Goal: Transaction & Acquisition: Purchase product/service

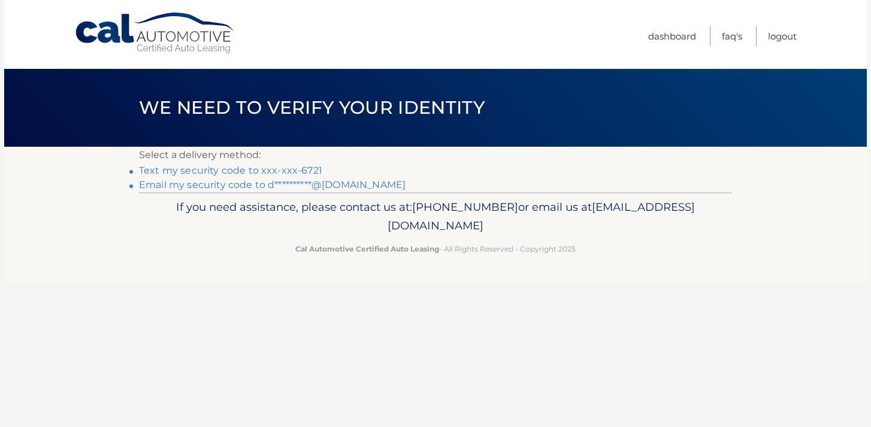
click at [310, 169] on link "Text my security code to xxx-xxx-6721" at bounding box center [230, 170] width 183 height 11
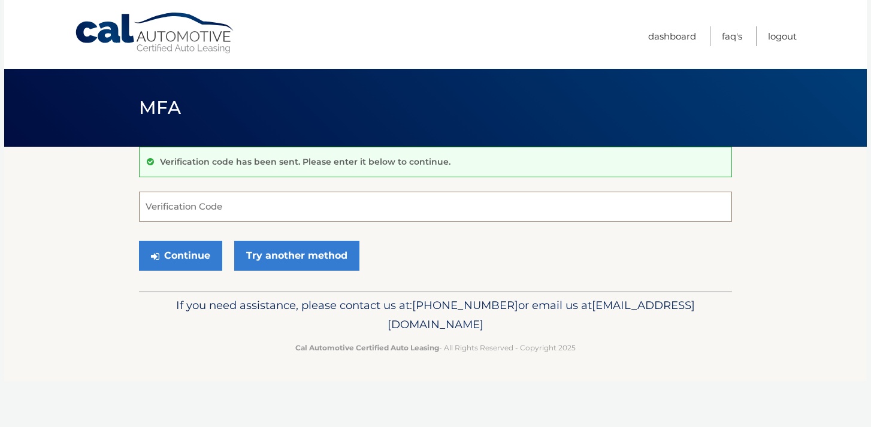
click at [266, 200] on input "Verification Code" at bounding box center [435, 207] width 593 height 30
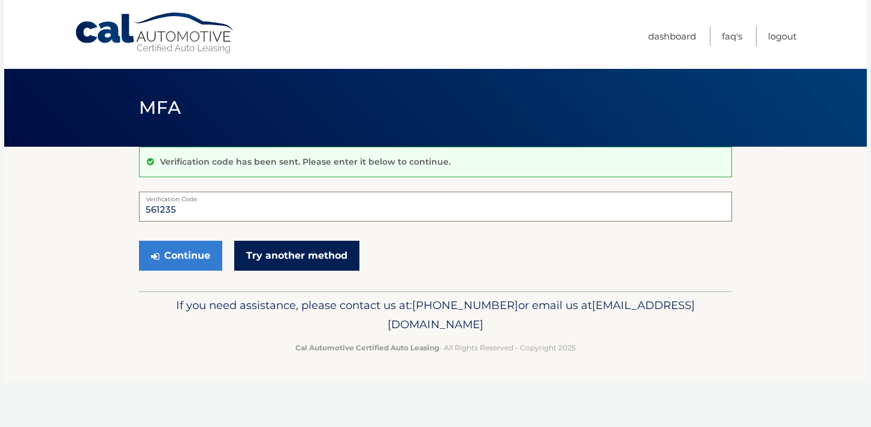
type input "561235"
click at [291, 262] on link "Try another method" at bounding box center [296, 256] width 125 height 30
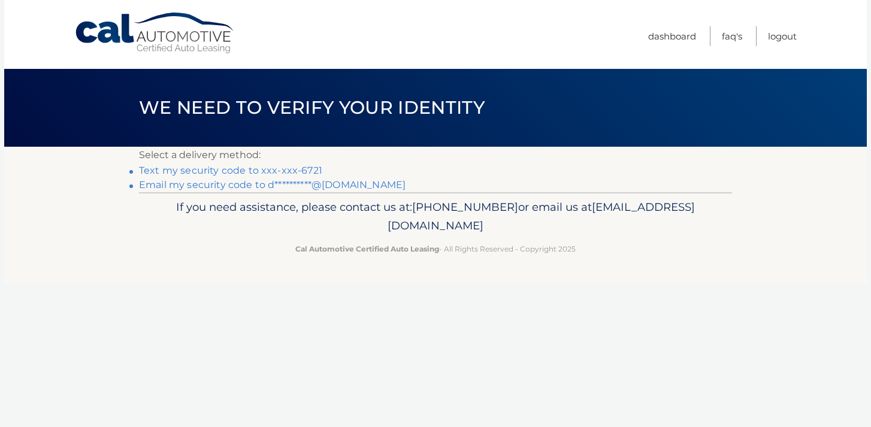
click at [260, 170] on link "Text my security code to xxx-xxx-6721" at bounding box center [230, 170] width 183 height 11
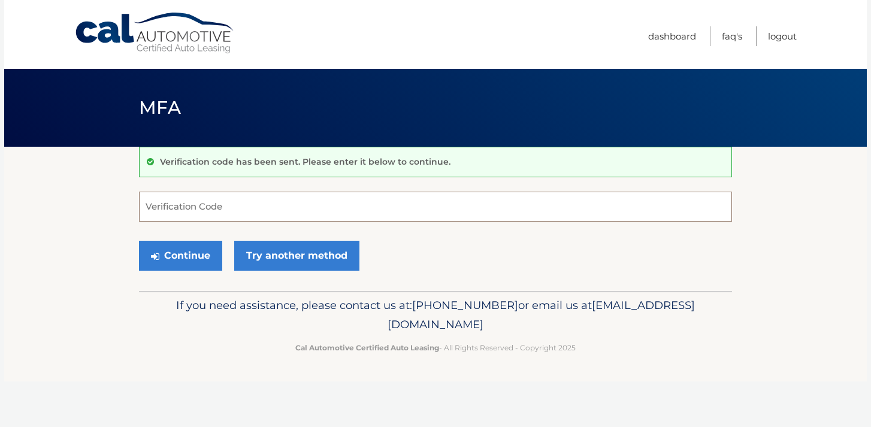
click at [195, 202] on input "Verification Code" at bounding box center [435, 207] width 593 height 30
type input "163024"
click at [174, 259] on button "Continue" at bounding box center [180, 256] width 83 height 30
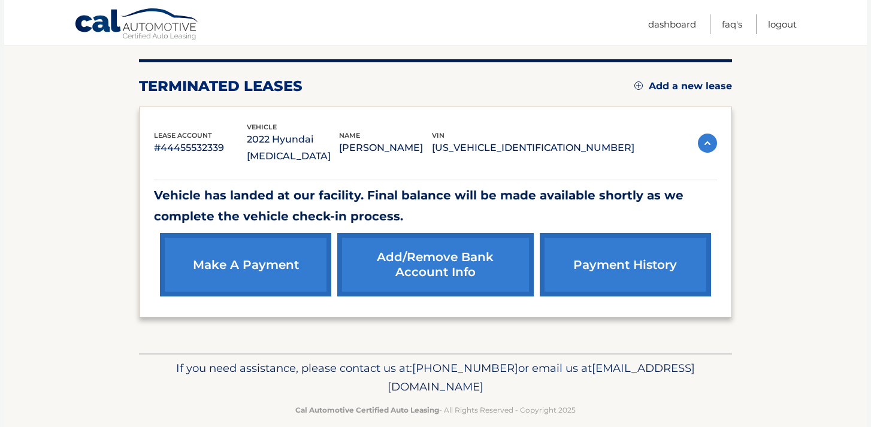
scroll to position [139, 0]
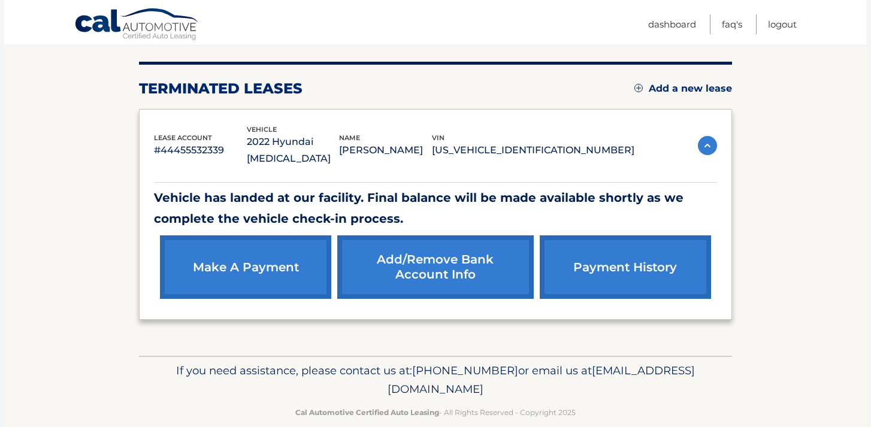
click at [296, 235] on link "make a payment" at bounding box center [245, 266] width 171 height 63
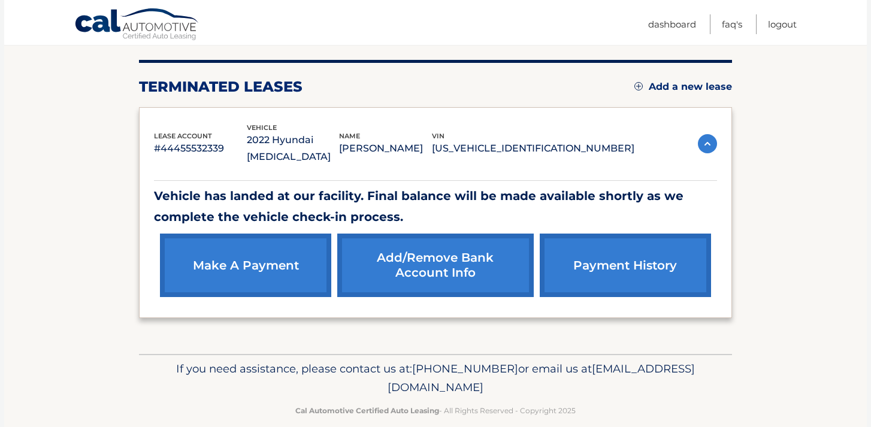
scroll to position [141, 0]
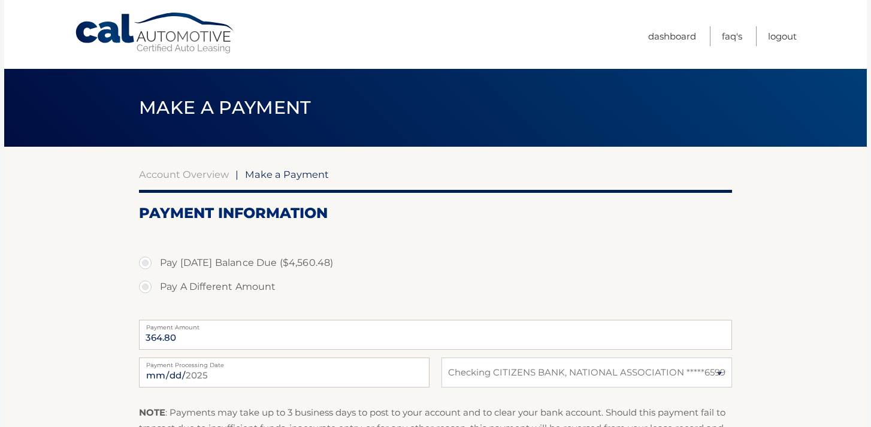
select select "N2VmYTk3YWQtM2JmYS00ZTAyLTg1M2MtZDgzYzEzYzhjNDNk"
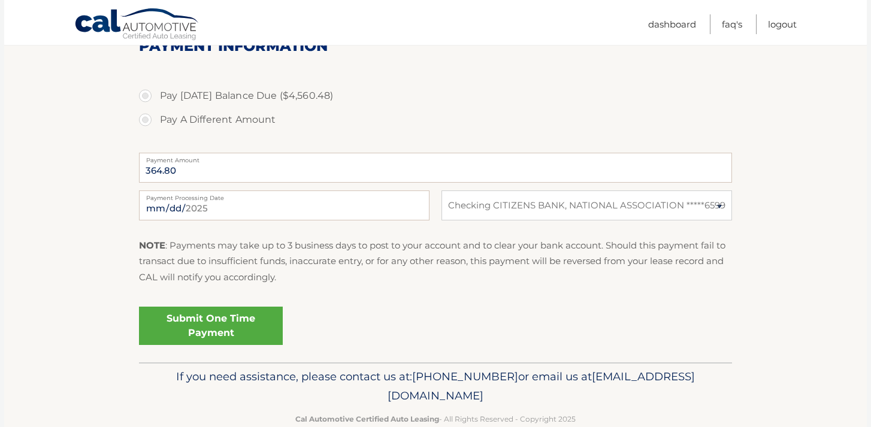
scroll to position [193, 0]
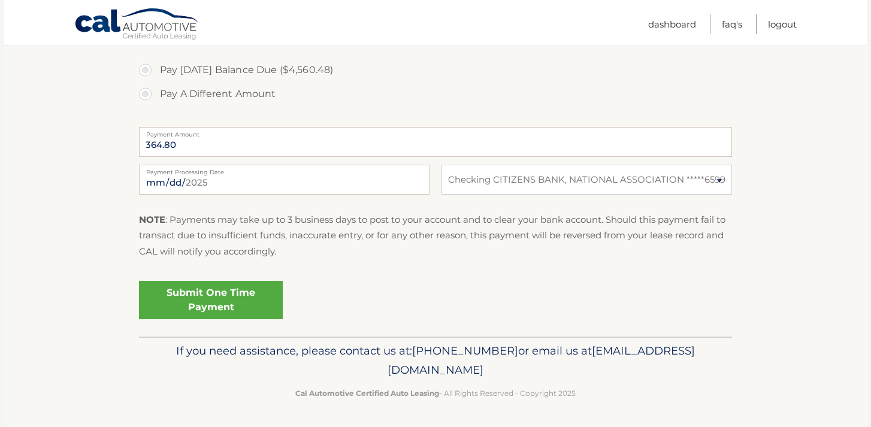
click at [321, 68] on label "Pay [DATE] Balance Due ($4,560.48)" at bounding box center [435, 70] width 593 height 24
click at [156, 68] on input "Pay [DATE] Balance Due ($4,560.48)" at bounding box center [150, 67] width 12 height 19
radio input "true"
type input "4560.48"
click at [321, 68] on label "Pay [DATE] Balance Due ($4,560.48)" at bounding box center [435, 70] width 593 height 24
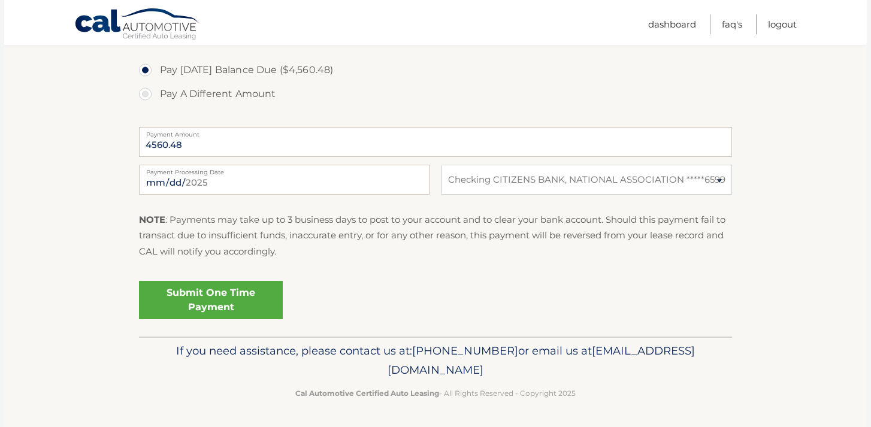
click at [156, 68] on input "Pay [DATE] Balance Due ($4,560.48)" at bounding box center [150, 67] width 12 height 19
click at [244, 89] on label "Pay A Different Amount" at bounding box center [435, 94] width 593 height 24
click at [156, 89] on input "Pay A Different Amount" at bounding box center [150, 91] width 12 height 19
radio input "true"
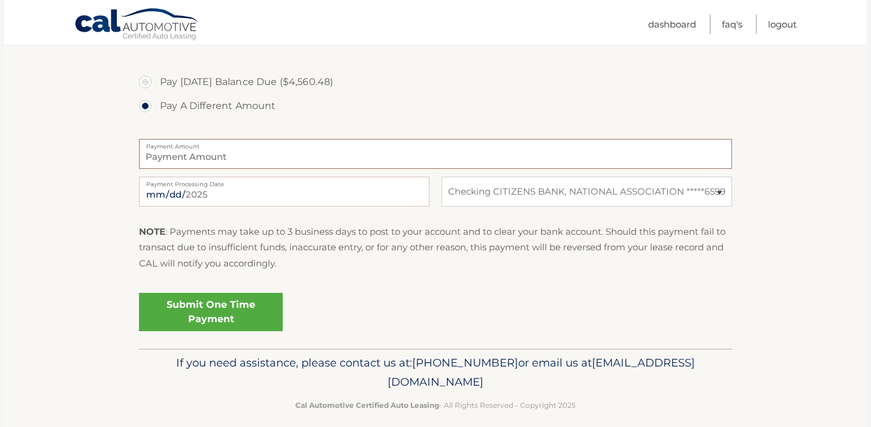
scroll to position [0, 0]
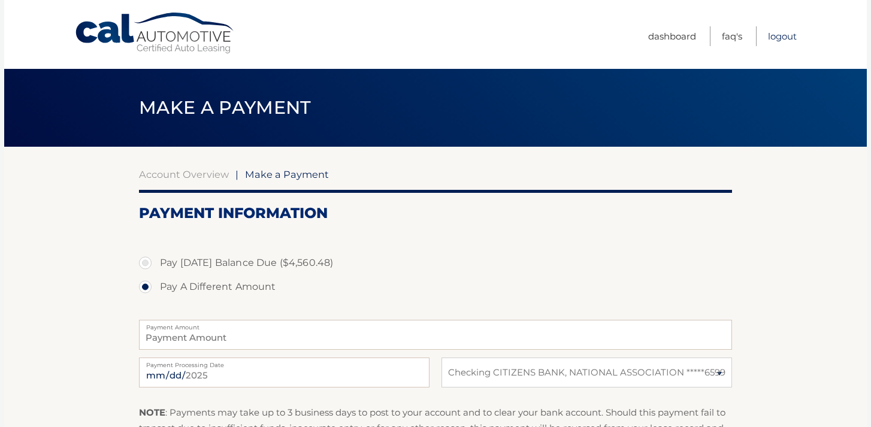
click at [774, 35] on link "Logout" at bounding box center [782, 36] width 29 height 20
